Goal: Information Seeking & Learning: Learn about a topic

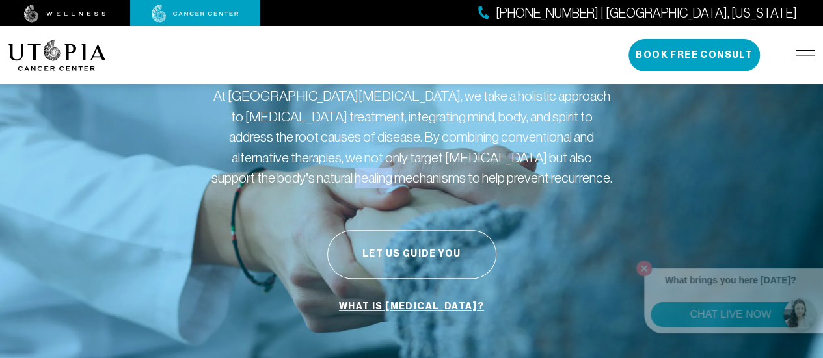
scroll to position [97, 0]
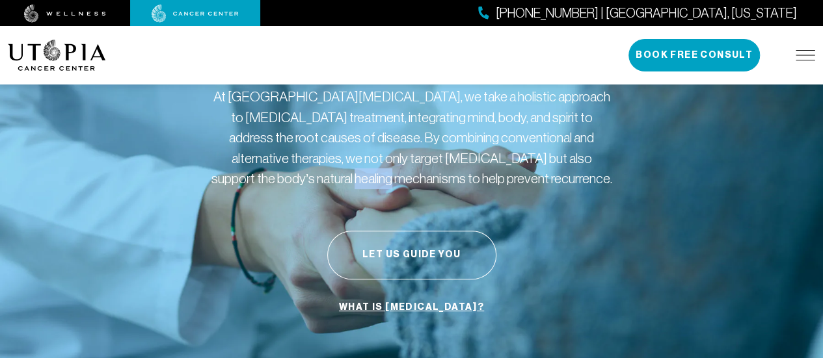
click at [407, 315] on link "What is [MEDICAL_DATA]?" at bounding box center [412, 307] width 152 height 25
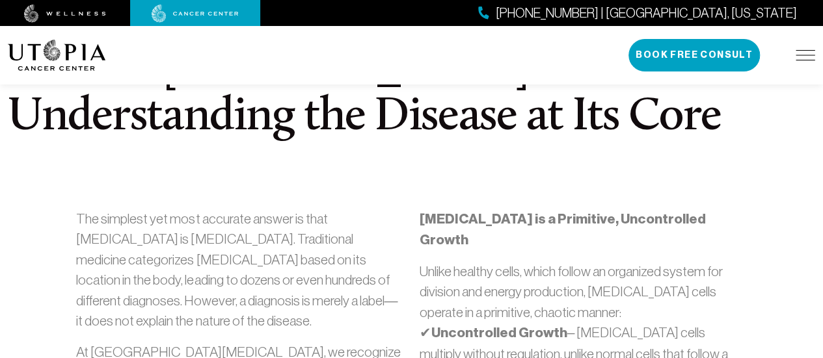
scroll to position [411, 0]
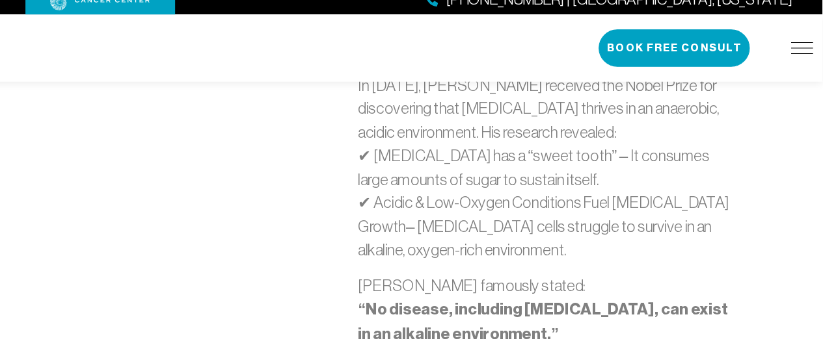
scroll to position [946, 0]
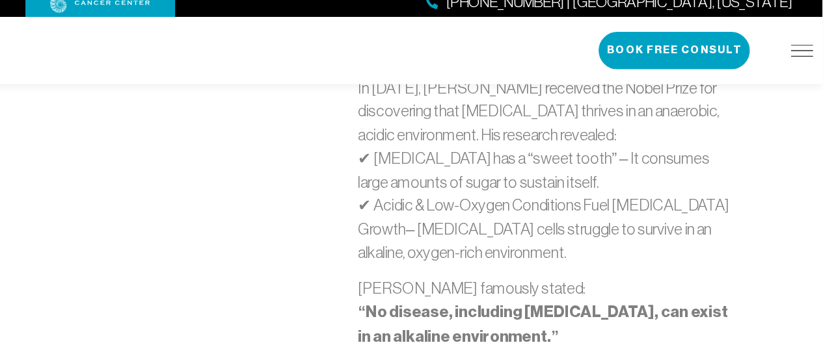
click at [112, 271] on div "The simplest yet most accurate answer is that [MEDICAL_DATA] is [MEDICAL_DATA].…" at bounding box center [239, 45] width 343 height 746
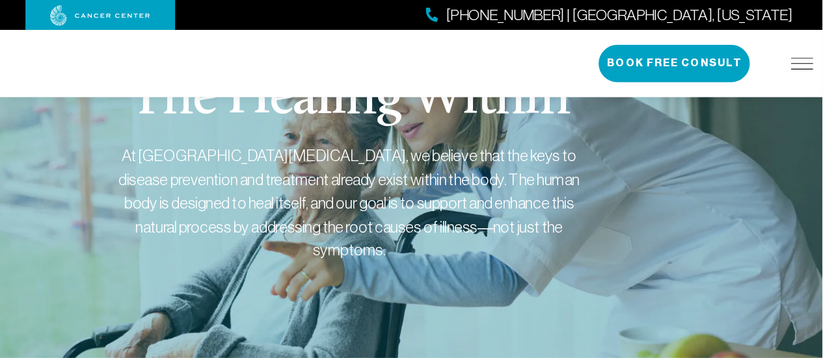
scroll to position [0, 0]
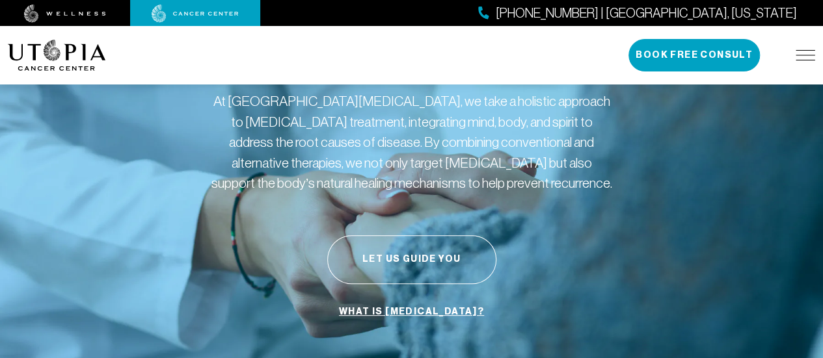
scroll to position [97, 0]
